Goal: Find specific page/section: Find specific page/section

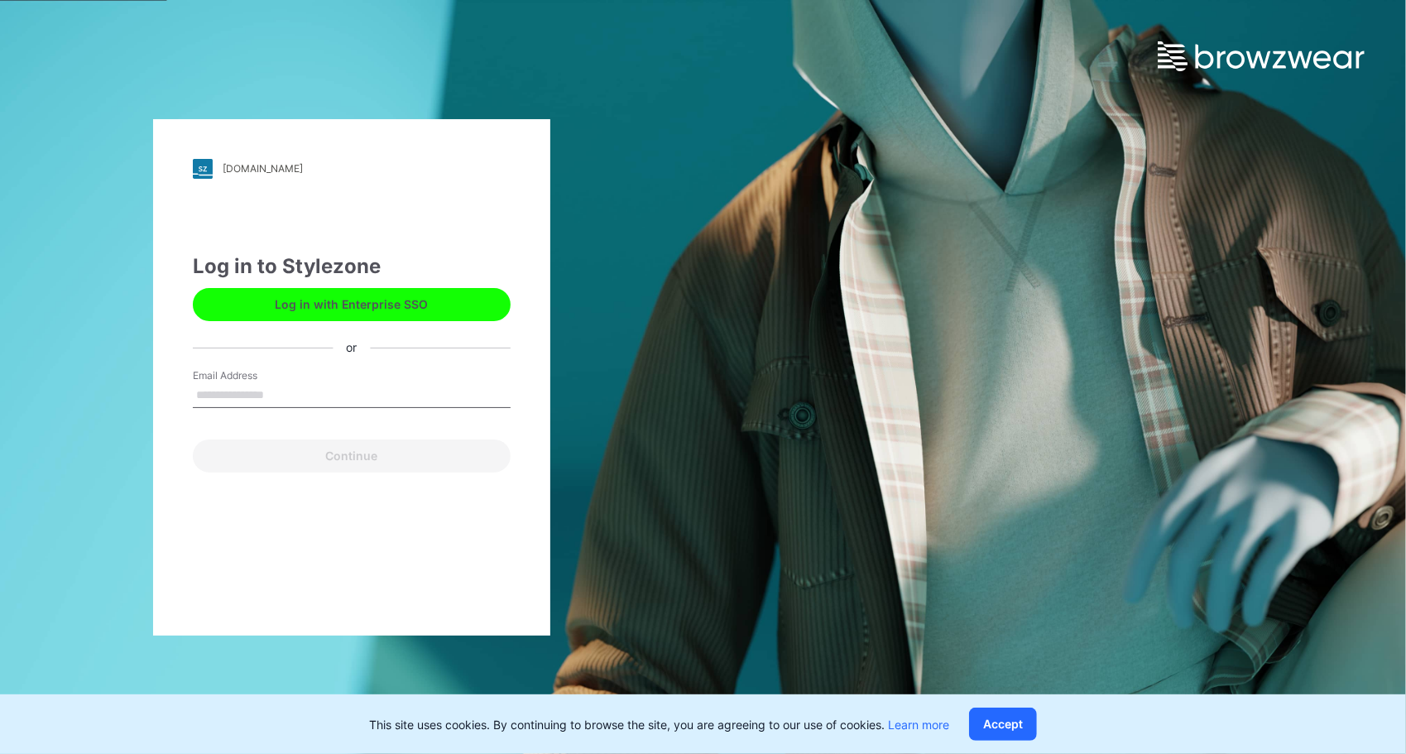
click at [244, 388] on input "Email Address" at bounding box center [352, 395] width 318 height 25
type input "**********"
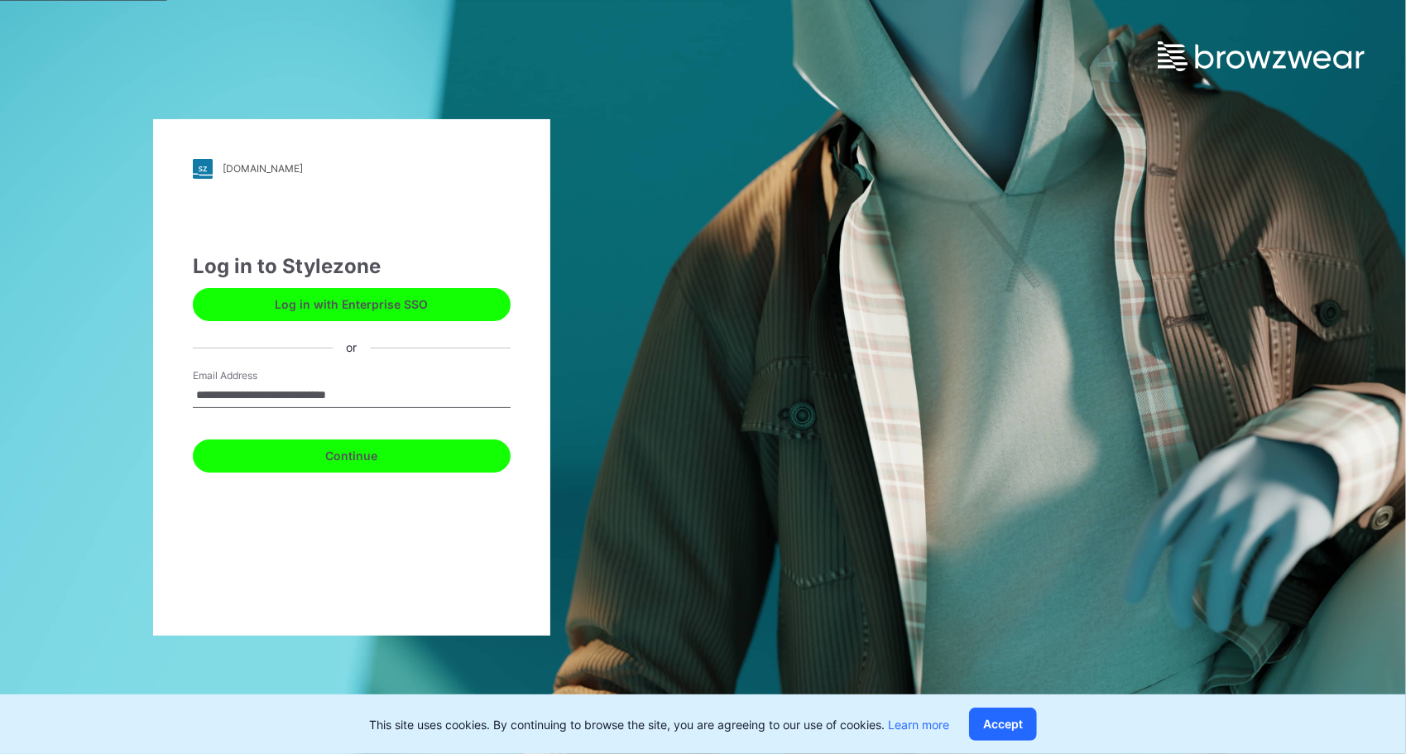
click at [360, 463] on button "Continue" at bounding box center [352, 455] width 318 height 33
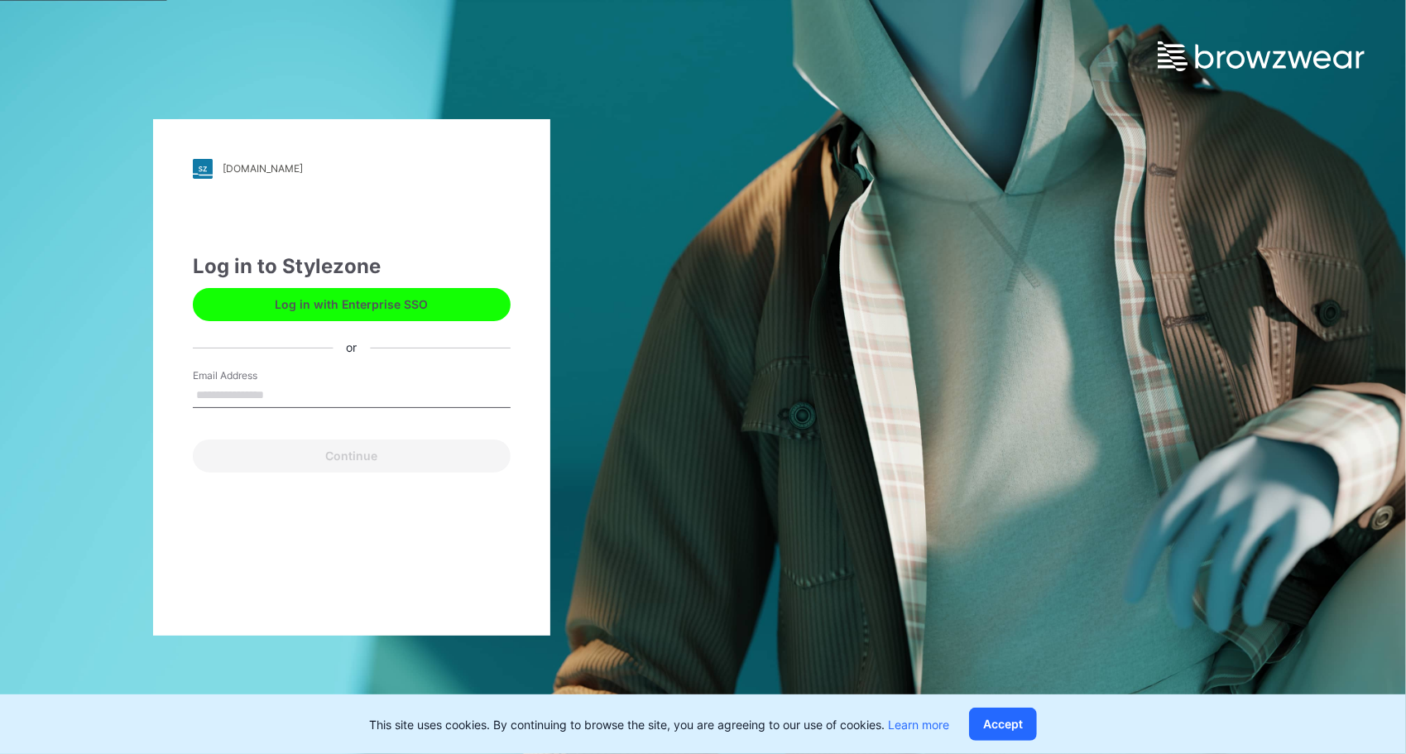
click at [223, 395] on input "Email Address" at bounding box center [352, 395] width 318 height 25
type input "**********"
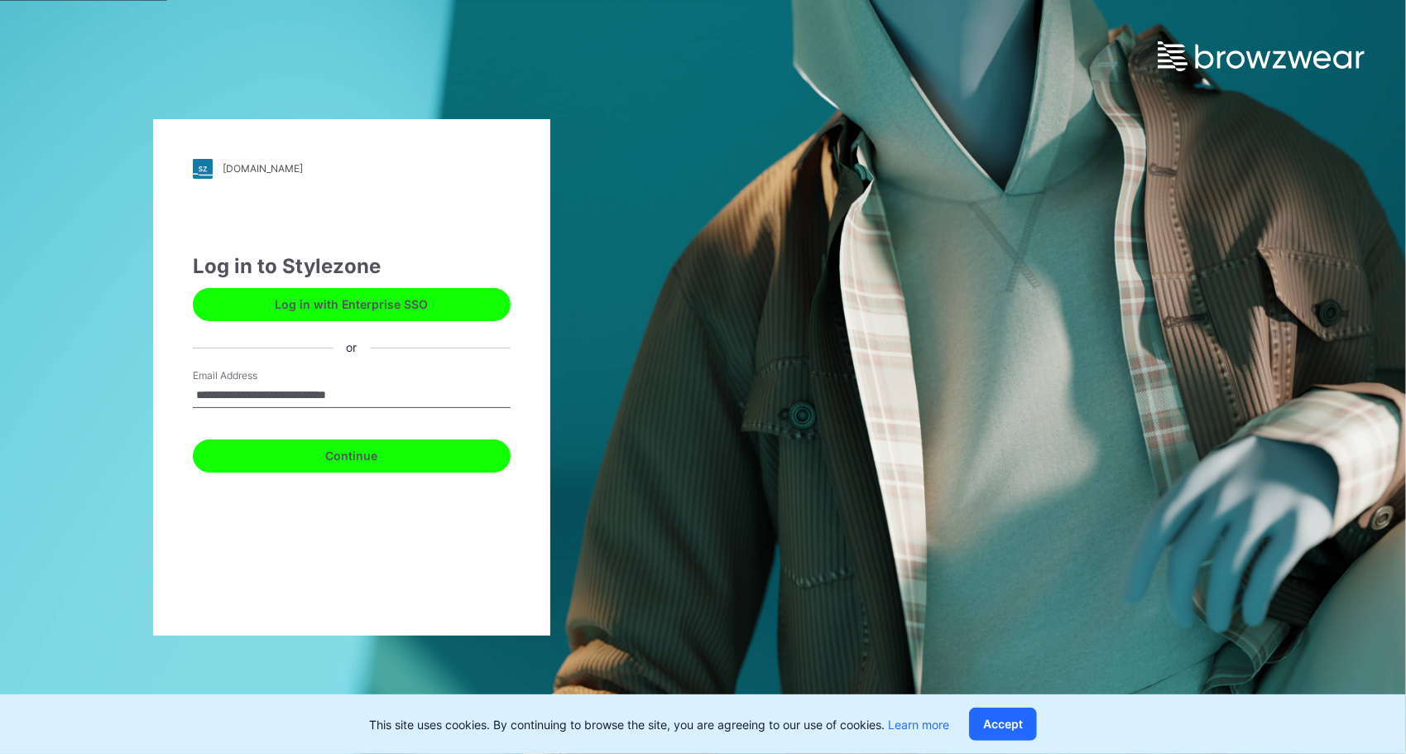
click at [343, 463] on button "Continue" at bounding box center [352, 455] width 318 height 33
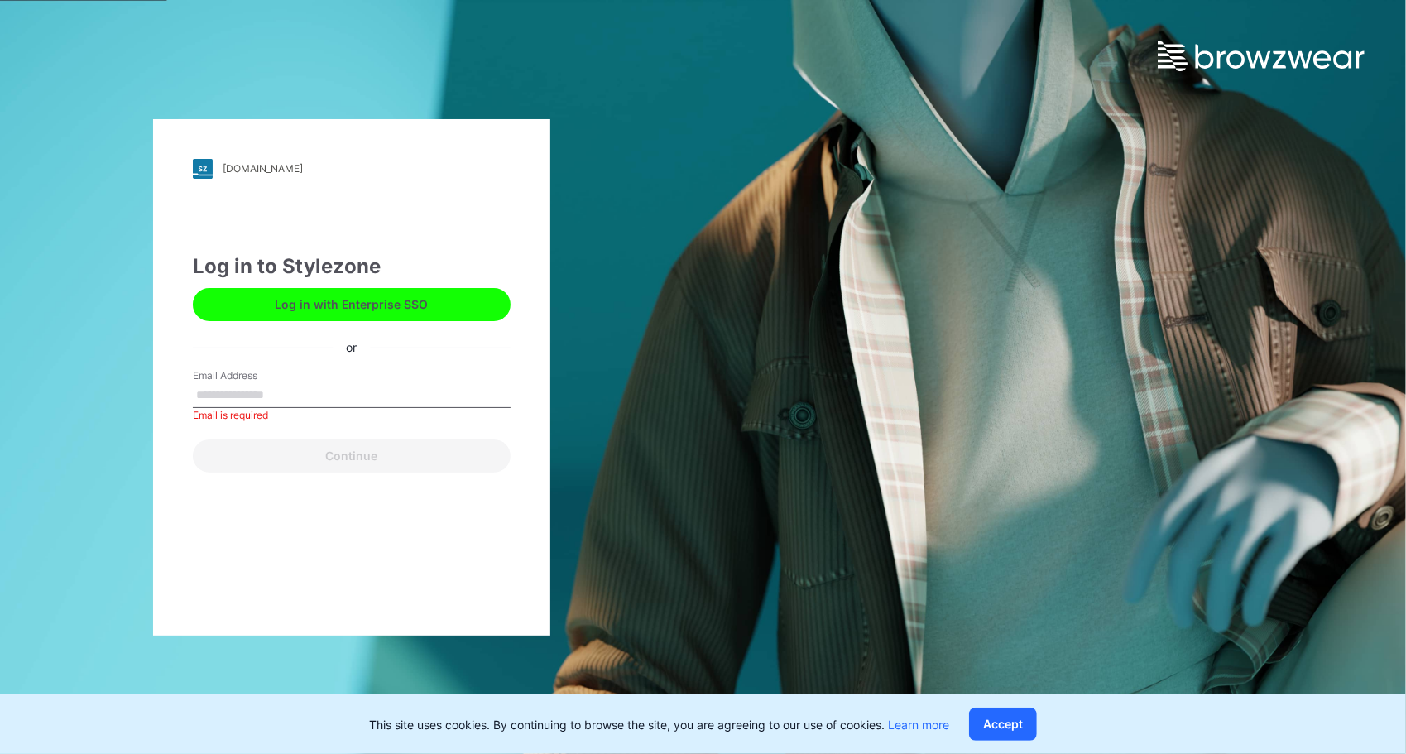
click at [283, 394] on input "Email Address" at bounding box center [352, 395] width 318 height 25
click at [291, 372] on label "Email Address" at bounding box center [251, 375] width 116 height 15
click at [291, 383] on input "Email Address" at bounding box center [352, 395] width 318 height 25
click at [304, 396] on input "Email Address" at bounding box center [352, 395] width 318 height 25
click at [181, 363] on div "puma.stylezone.com Loading... Log in to Stylezone Log in with Enterprise SSO or…" at bounding box center [351, 377] width 397 height 516
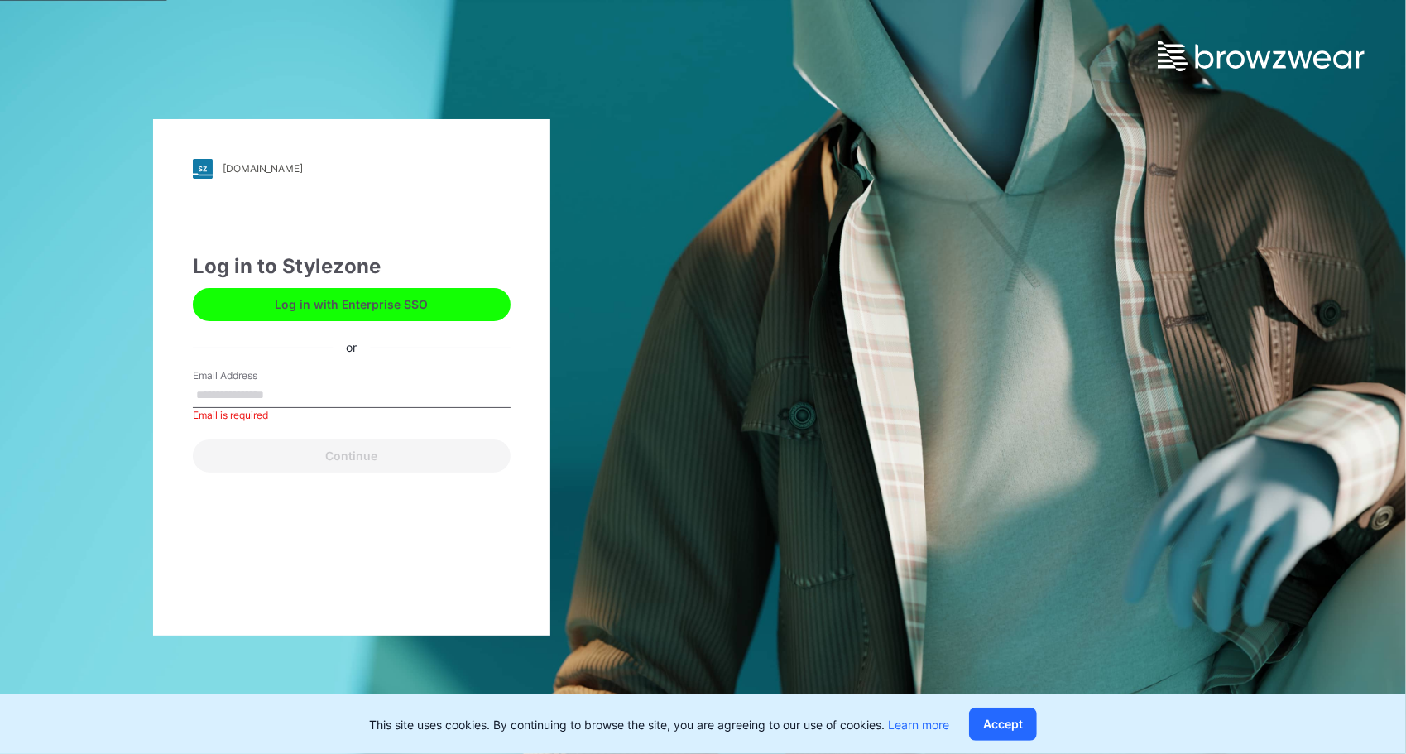
click at [197, 394] on input "Email Address" at bounding box center [352, 395] width 318 height 25
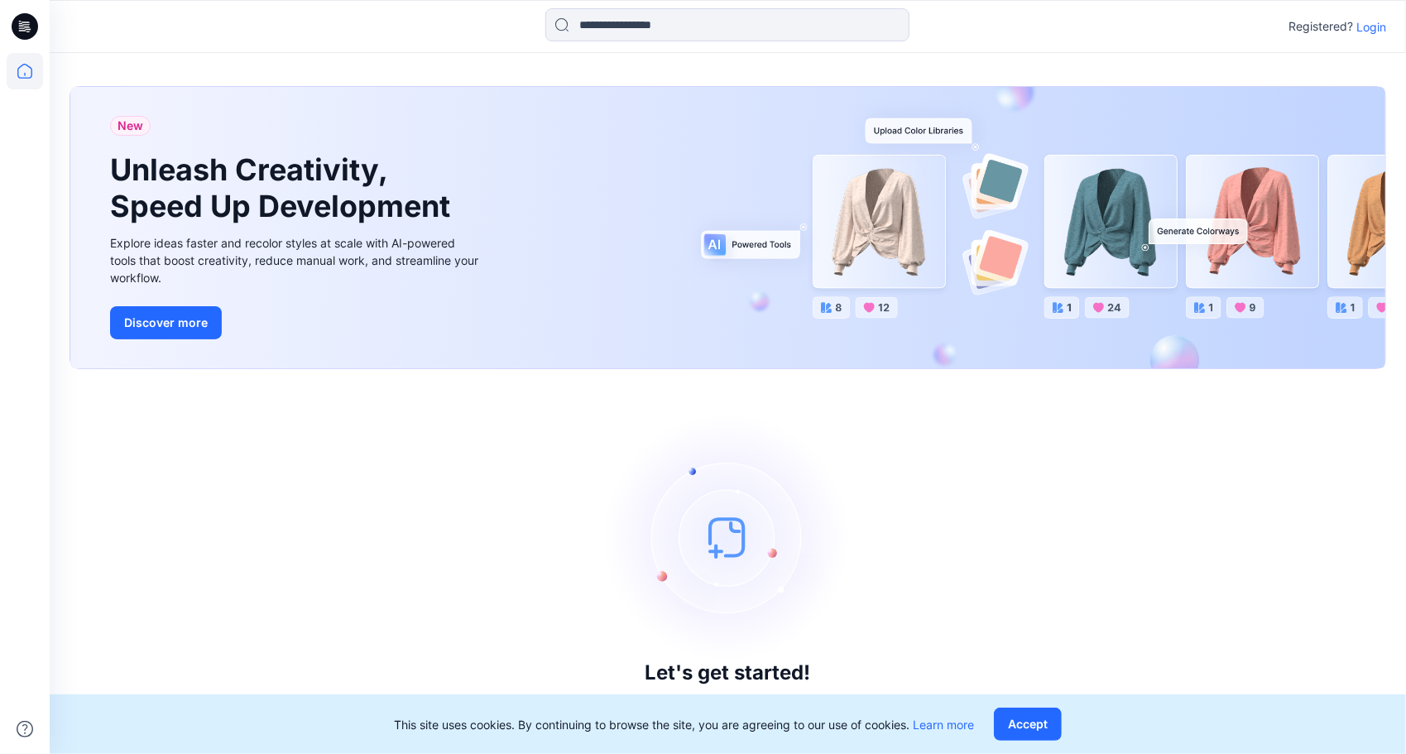
click at [1369, 23] on p "Login" at bounding box center [1372, 26] width 30 height 17
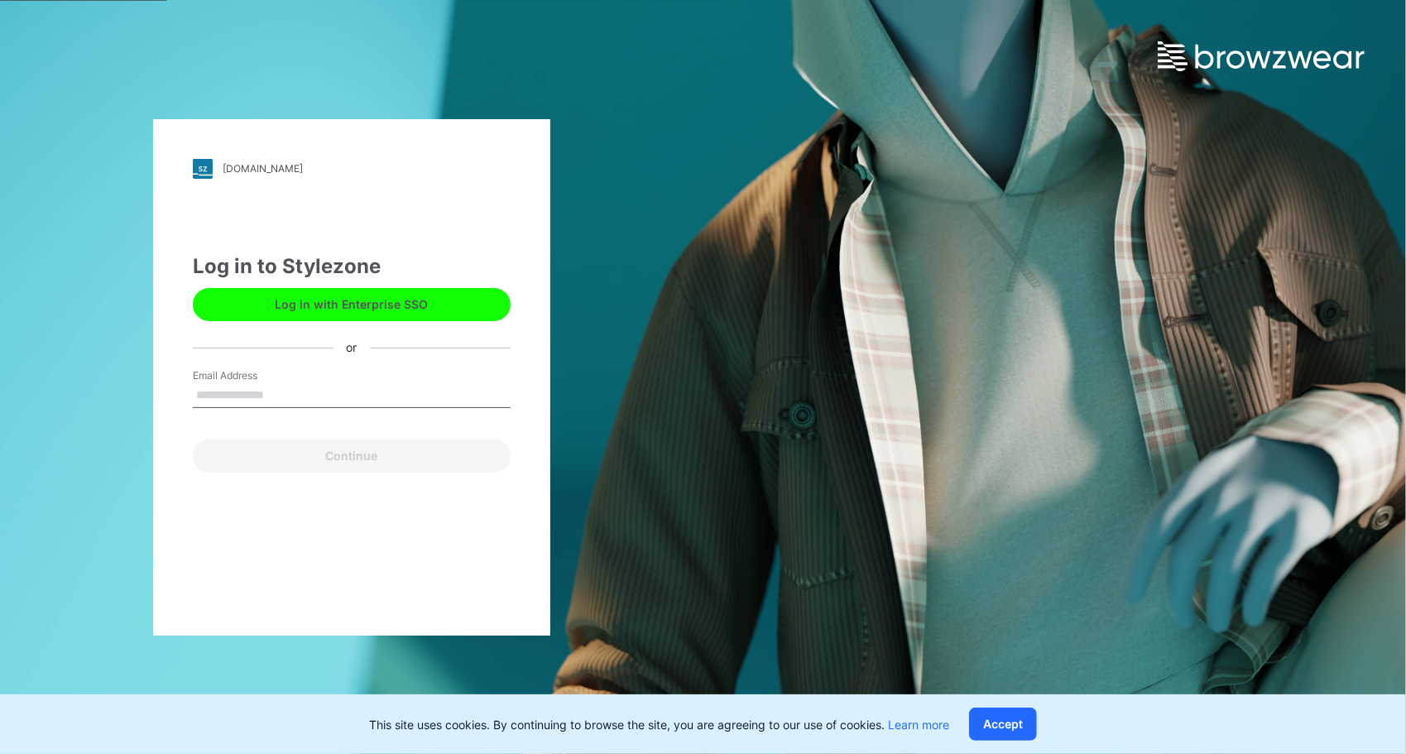
click at [314, 392] on input "Email Address" at bounding box center [352, 395] width 318 height 25
type input "**********"
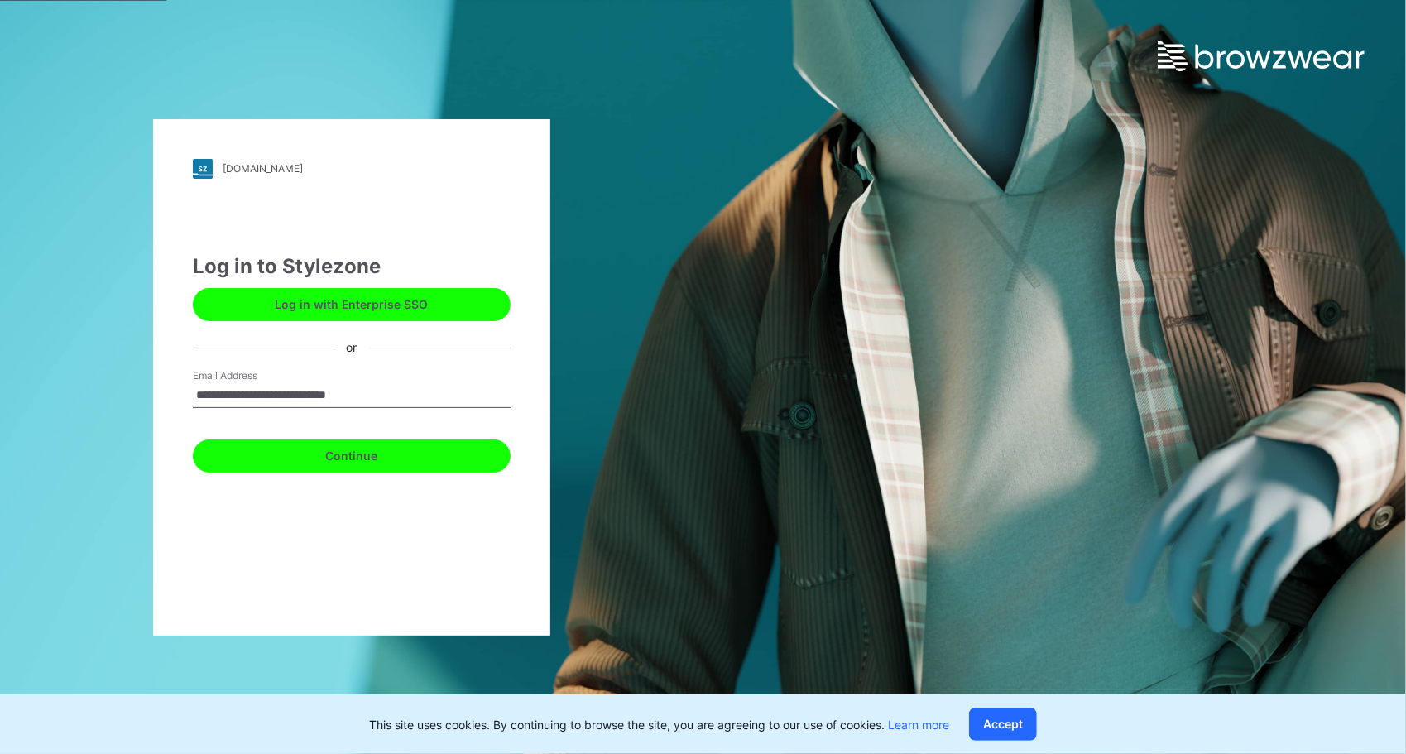
click at [309, 463] on button "Continue" at bounding box center [352, 455] width 318 height 33
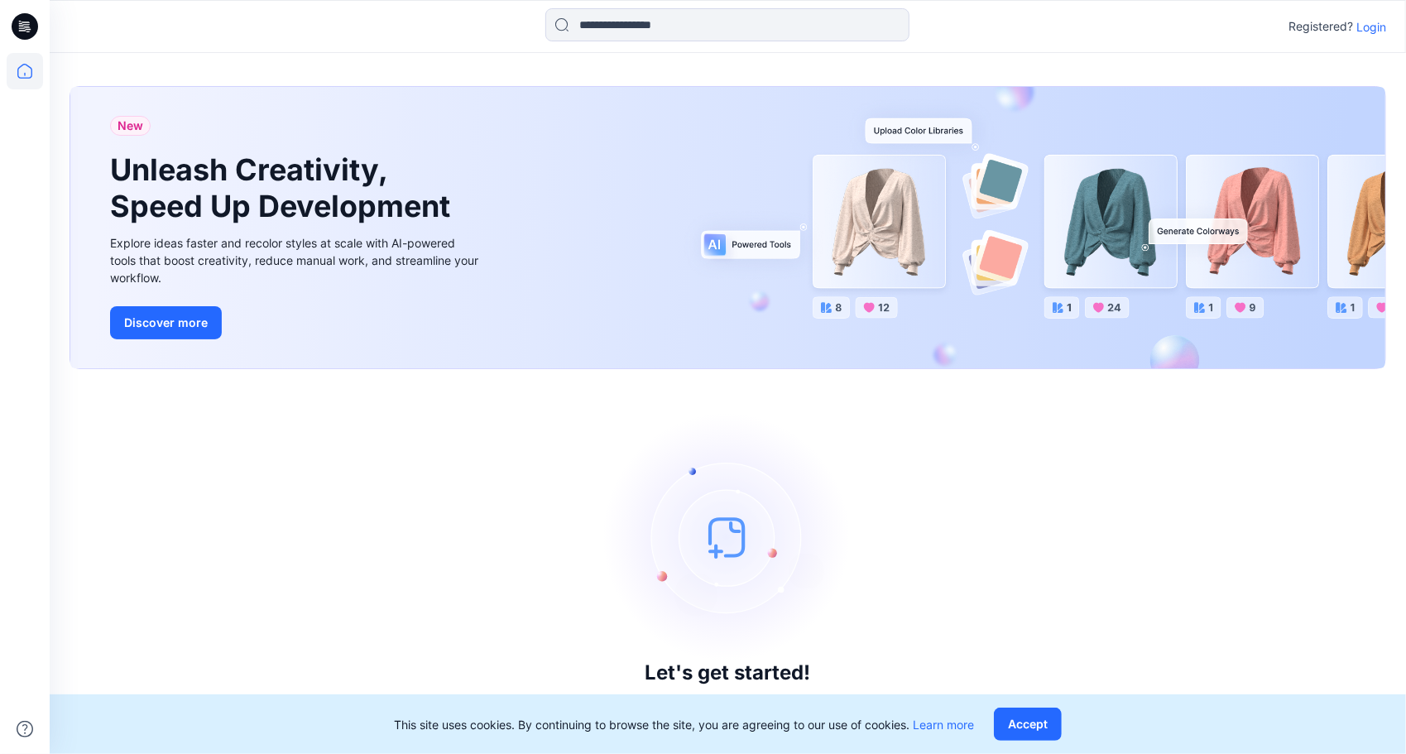
click at [1376, 26] on p "Login" at bounding box center [1372, 26] width 30 height 17
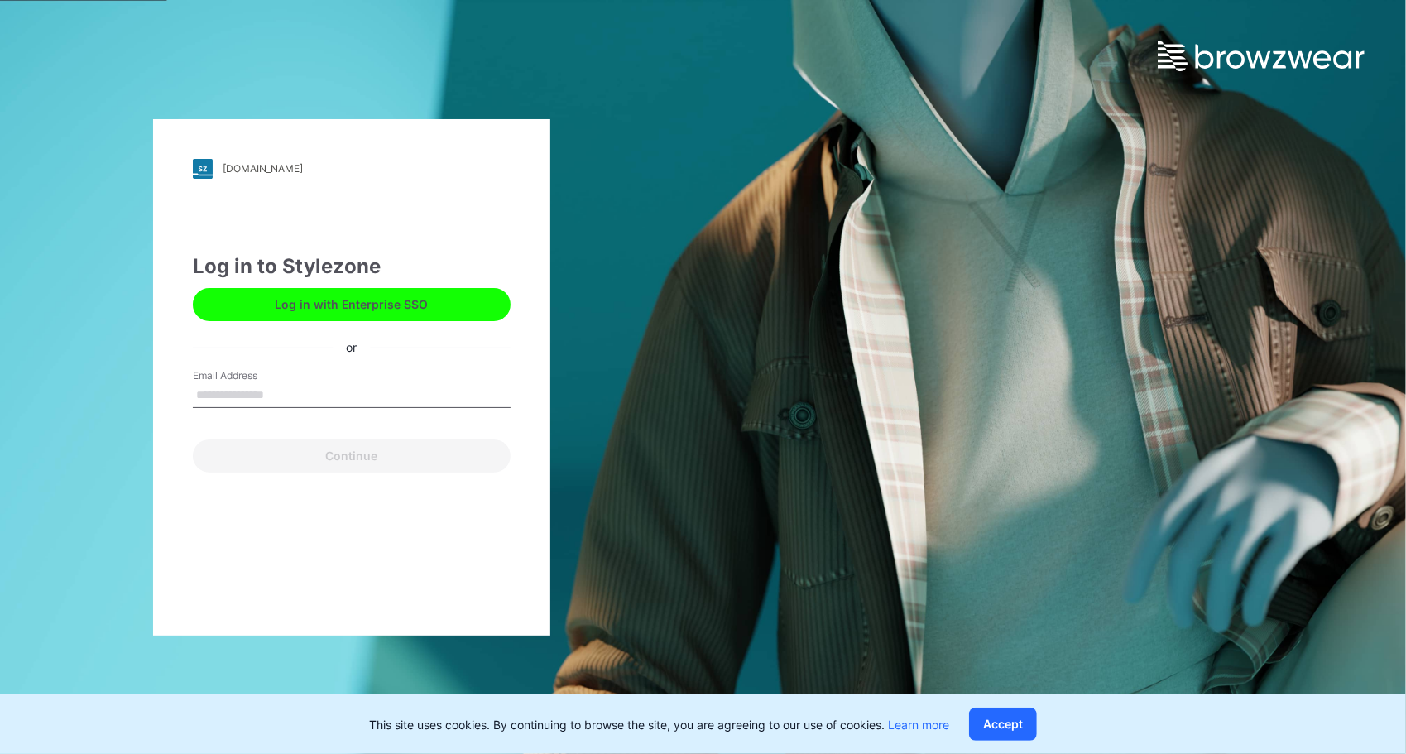
click at [245, 393] on input "Email Address" at bounding box center [352, 395] width 318 height 25
type input "**********"
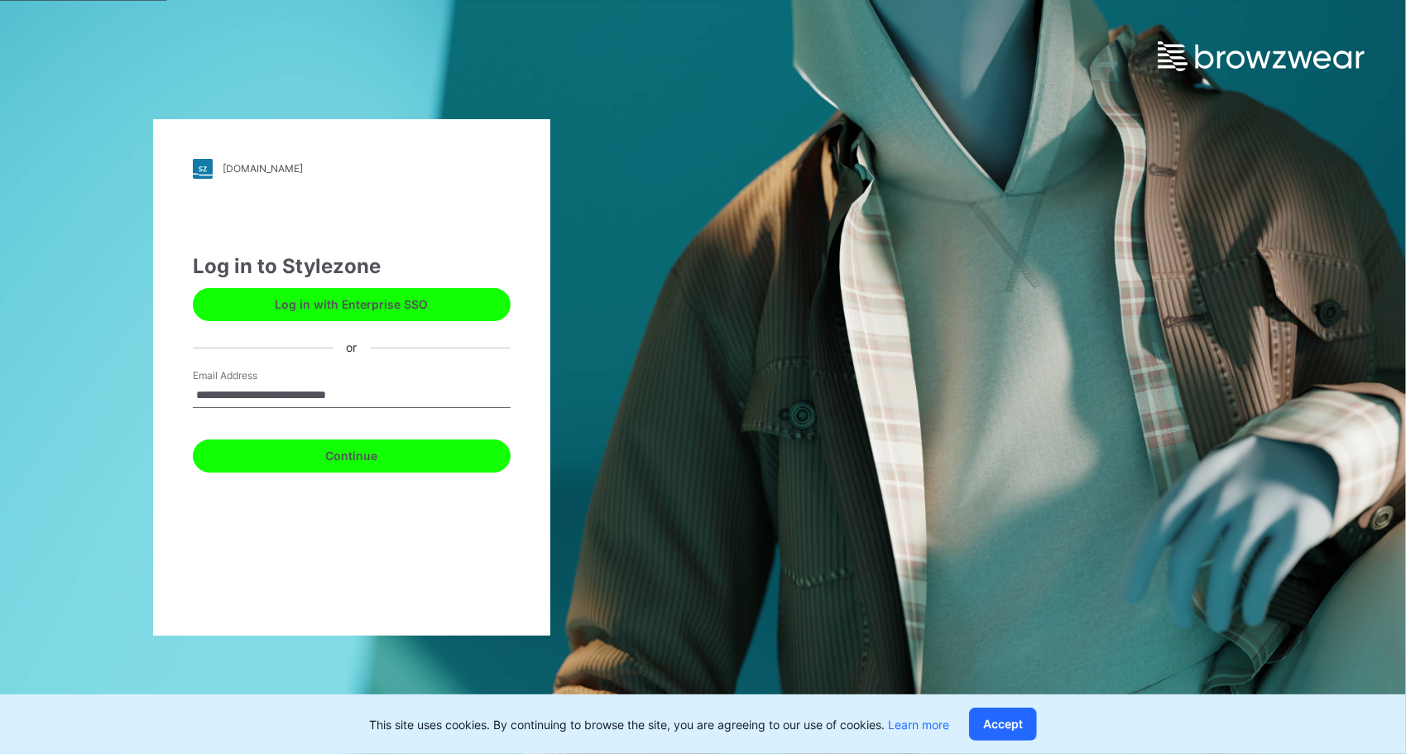
click at [339, 459] on button "Continue" at bounding box center [352, 455] width 318 height 33
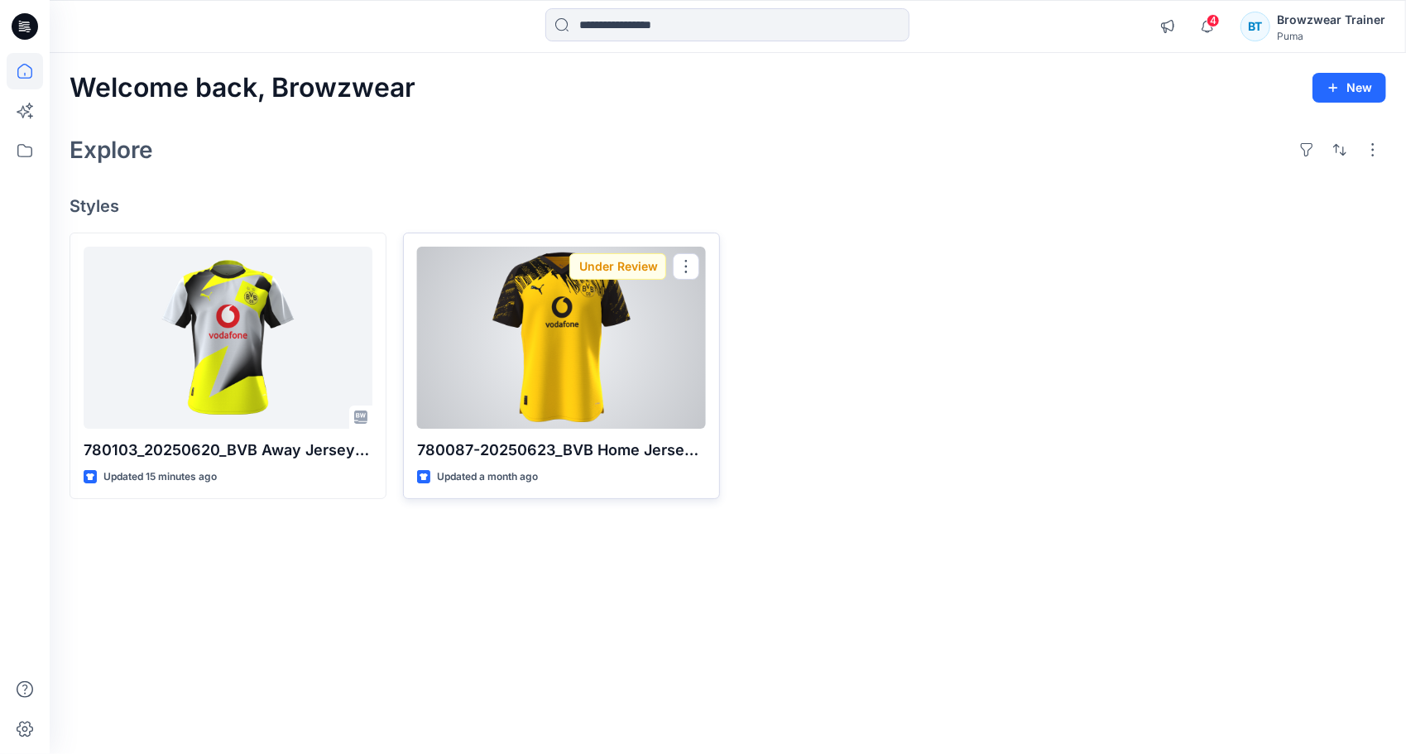
click at [541, 374] on div at bounding box center [561, 338] width 289 height 182
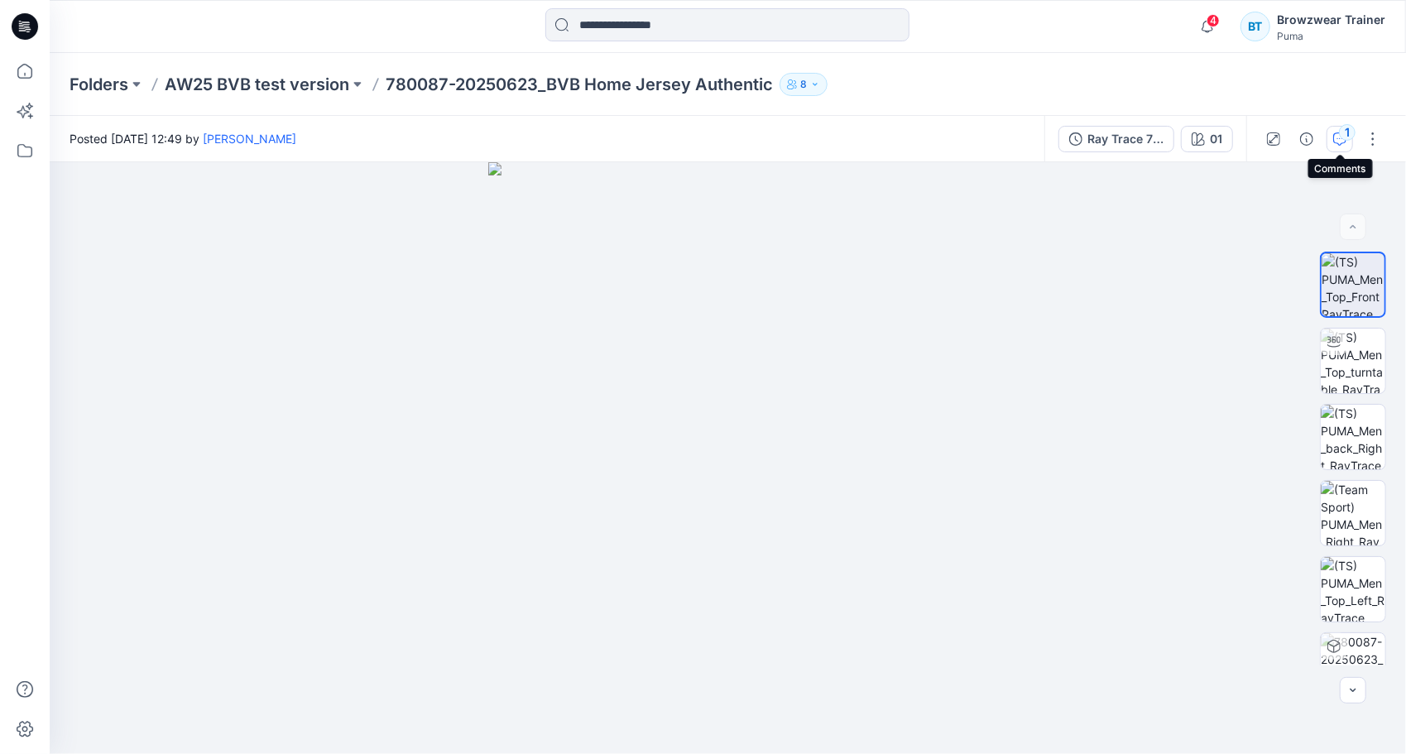
click at [1336, 141] on icon "button" at bounding box center [1339, 138] width 13 height 13
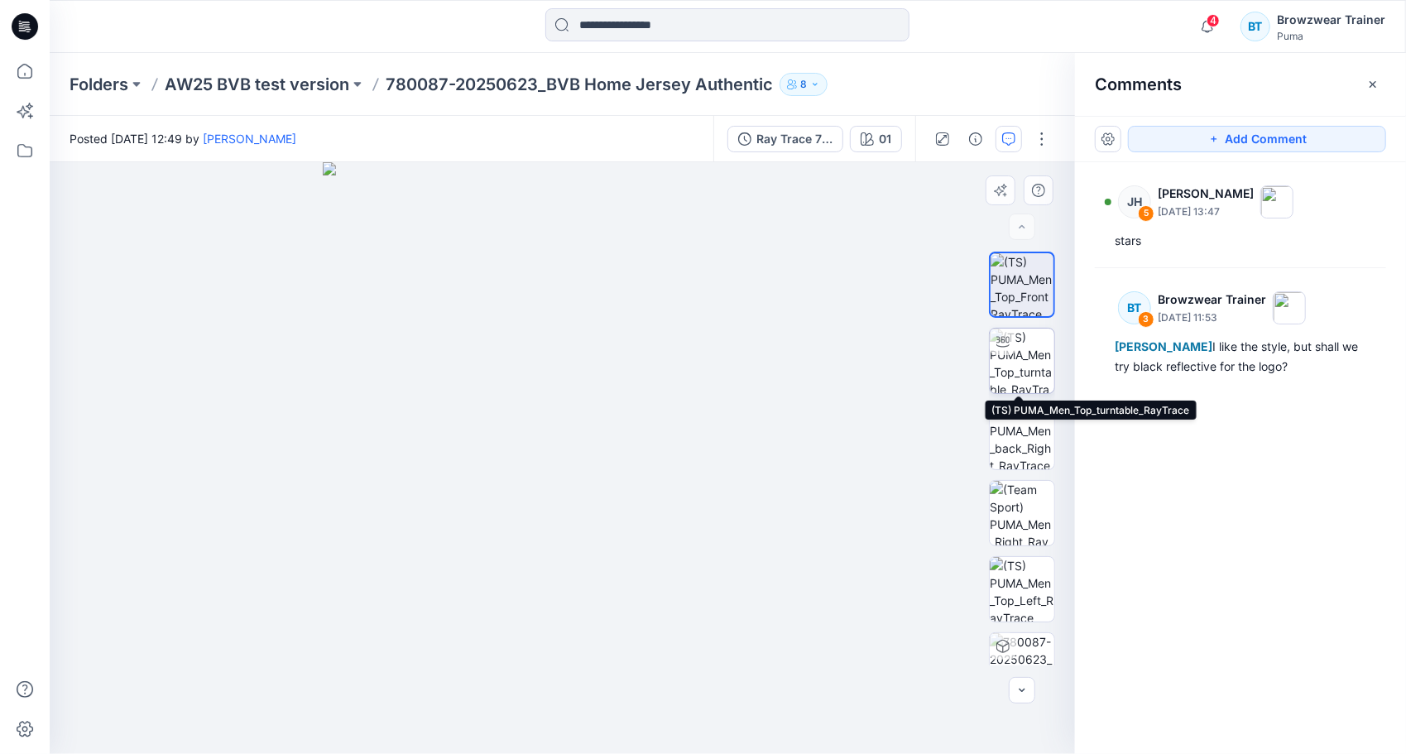
click at [1018, 354] on img at bounding box center [1022, 361] width 65 height 65
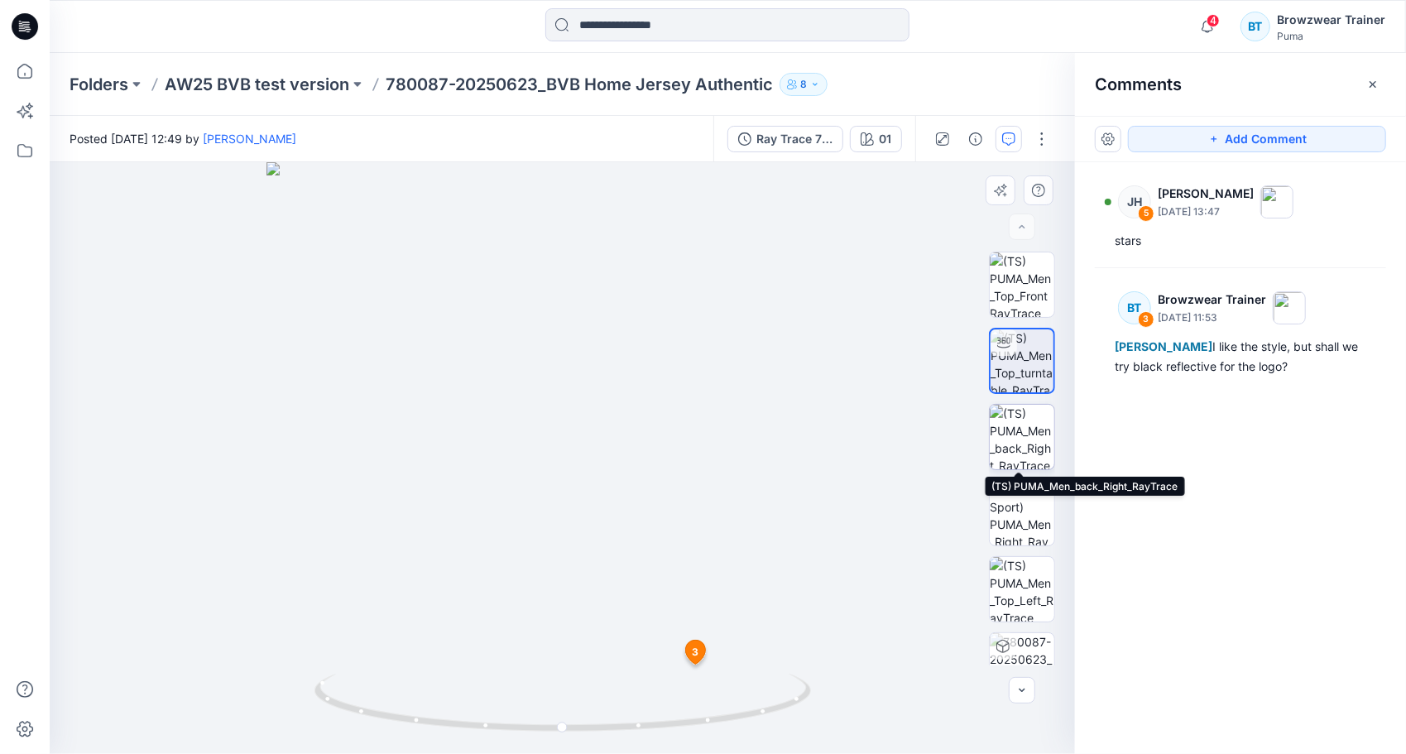
click at [1028, 422] on img at bounding box center [1022, 437] width 65 height 65
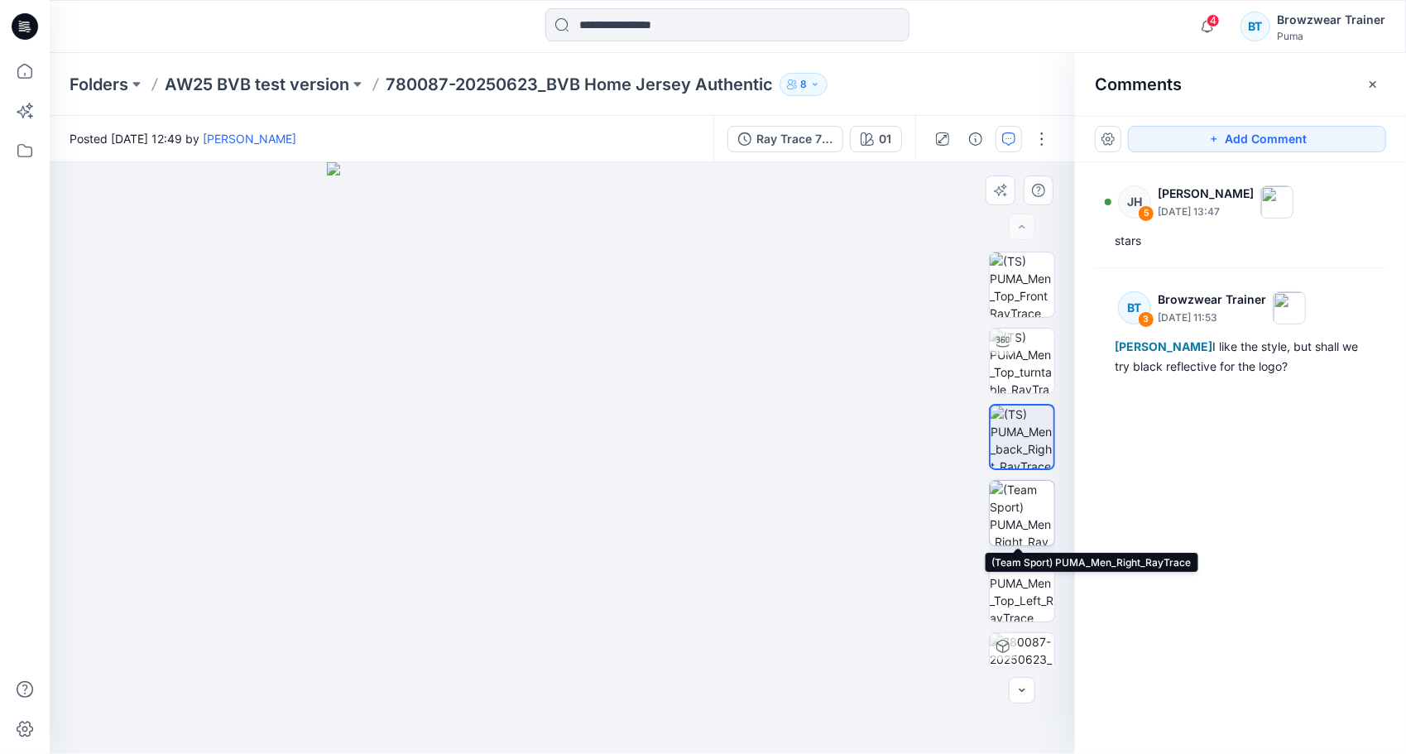
click at [1021, 508] on img at bounding box center [1022, 513] width 65 height 65
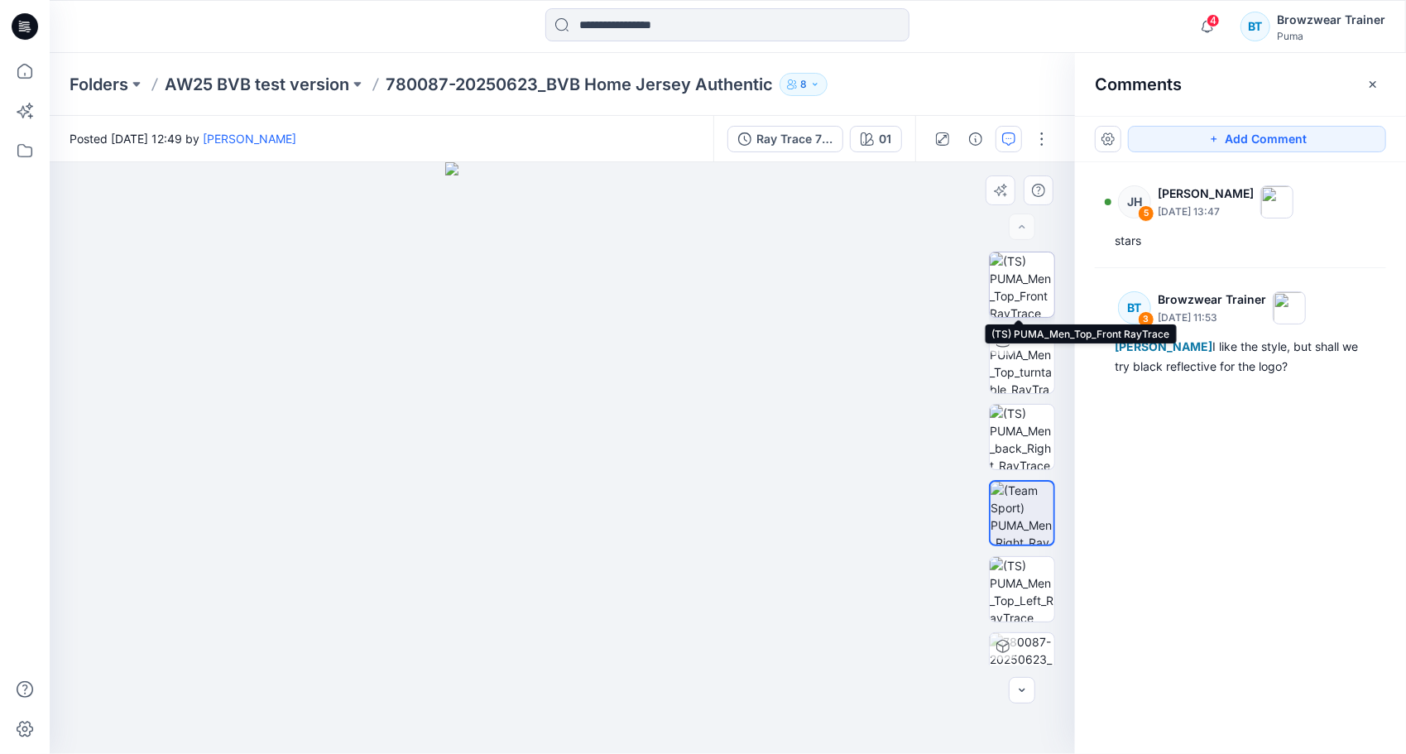
click at [1021, 271] on img at bounding box center [1022, 284] width 65 height 65
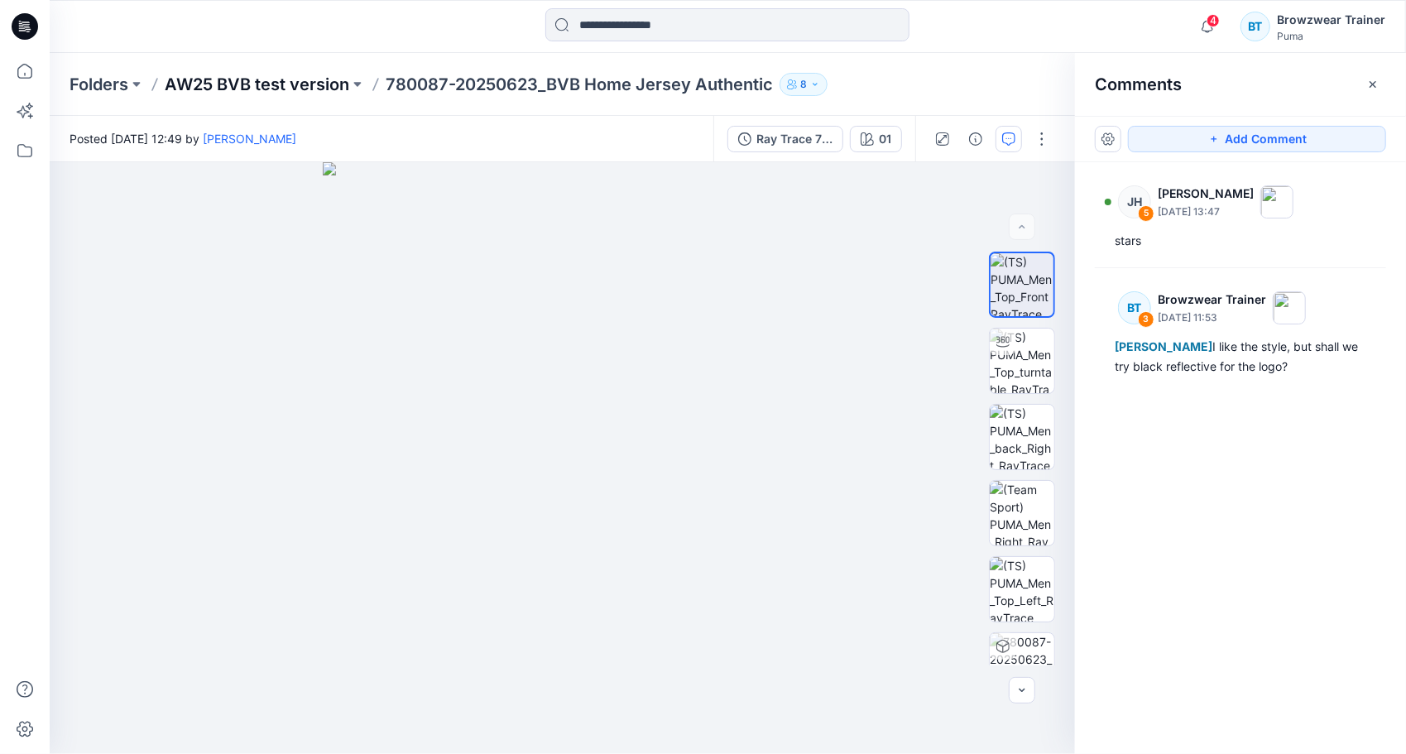
click at [275, 83] on p "AW25 BVB test version" at bounding box center [257, 84] width 185 height 23
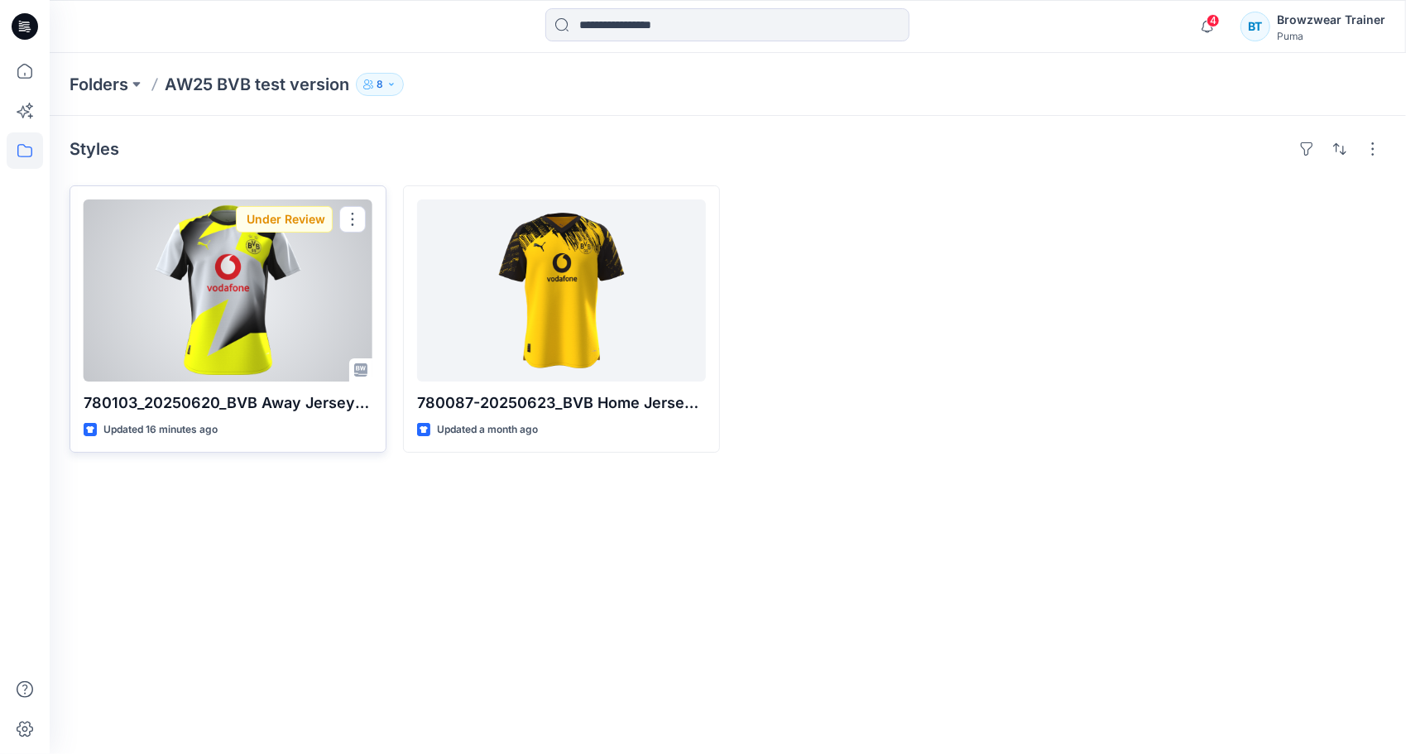
drag, startPoint x: 242, startPoint y: 329, endPoint x: 307, endPoint y: 334, distance: 65.6
click at [243, 329] on div at bounding box center [228, 290] width 289 height 182
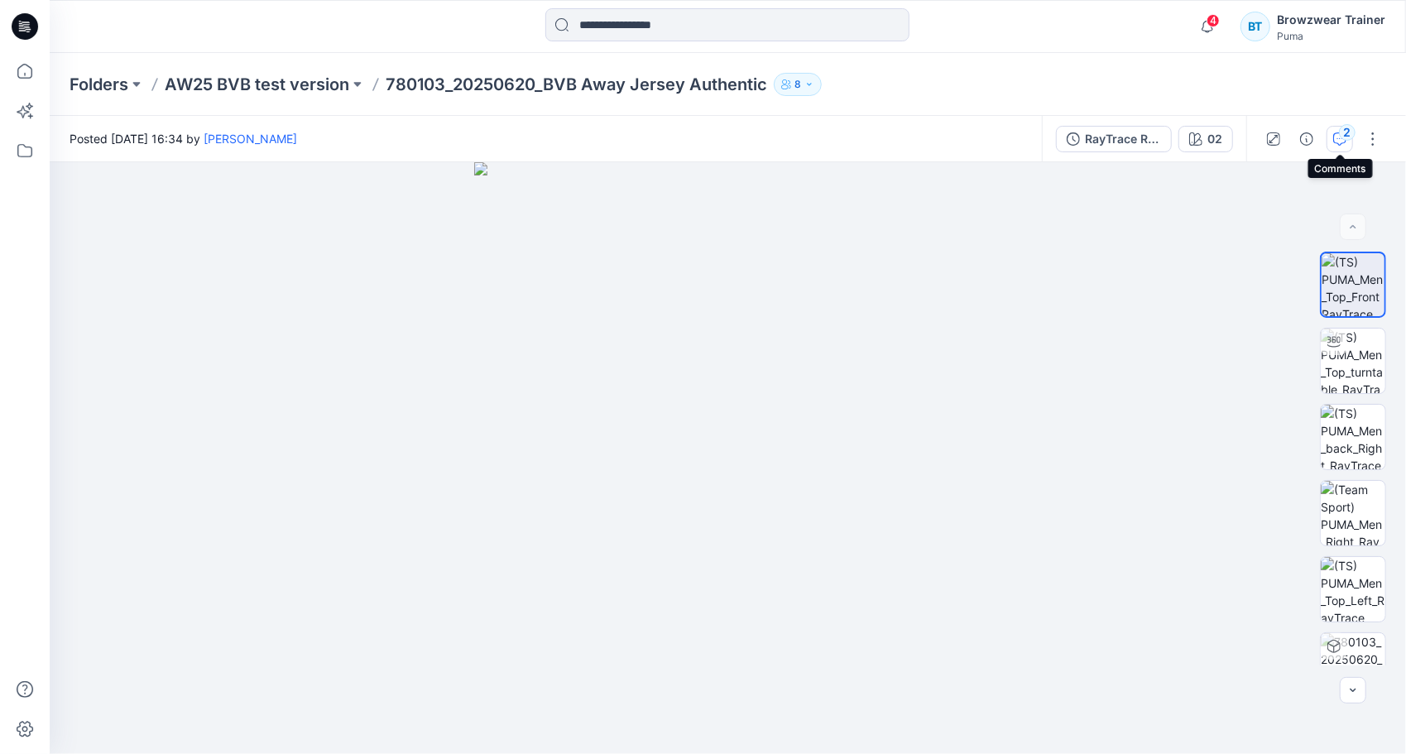
click at [1343, 136] on div "2" at bounding box center [1347, 132] width 17 height 17
